Goal: Task Accomplishment & Management: Use online tool/utility

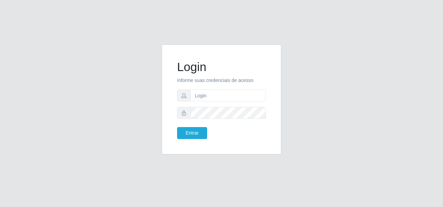
type input "[EMAIL_ADDRESS][DOMAIN_NAME]"
click at [177, 127] on button "Entrar" at bounding box center [192, 133] width 30 height 12
click at [197, 132] on button "Entrar" at bounding box center [192, 133] width 30 height 12
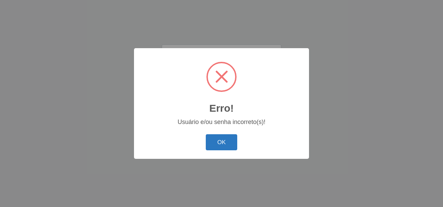
click at [218, 138] on button "OK" at bounding box center [222, 142] width 32 height 16
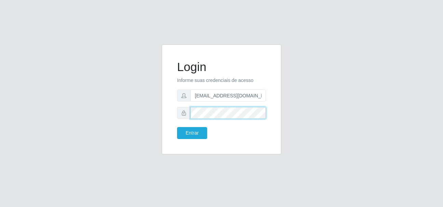
click at [177, 127] on button "Entrar" at bounding box center [192, 133] width 30 height 12
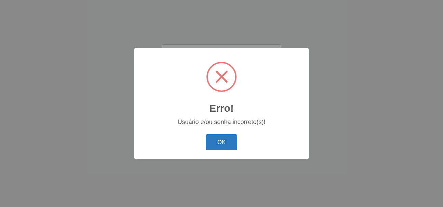
click at [218, 144] on button "OK" at bounding box center [222, 142] width 32 height 16
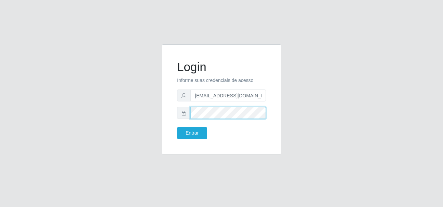
click at [177, 127] on button "Entrar" at bounding box center [192, 133] width 30 height 12
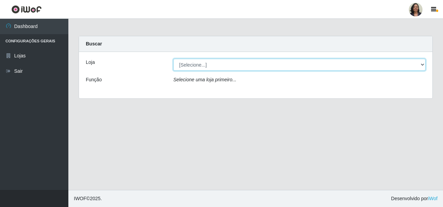
click at [420, 65] on select "[Selecione...] SuperFácil Atacado - Rodoviária" at bounding box center [299, 65] width 252 height 12
select select "400"
click at [173, 59] on select "[Selecione...] SuperFácil Atacado - Rodoviária" at bounding box center [299, 65] width 252 height 12
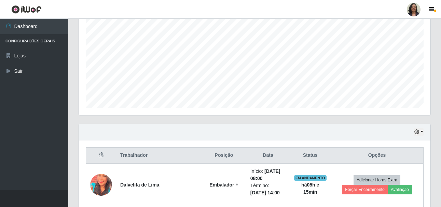
scroll to position [137, 0]
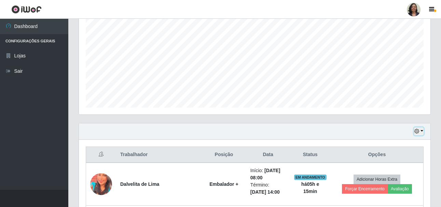
click at [417, 132] on icon "button" at bounding box center [416, 131] width 5 height 5
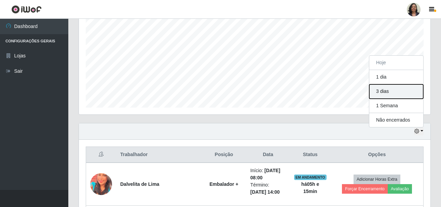
click at [398, 90] on button "3 dias" at bounding box center [396, 91] width 54 height 14
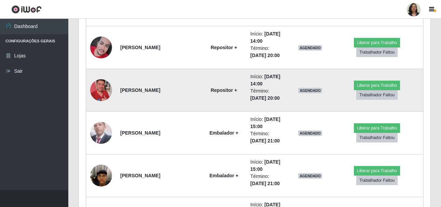
scroll to position [1116, 0]
